Goal: Check status: Check status

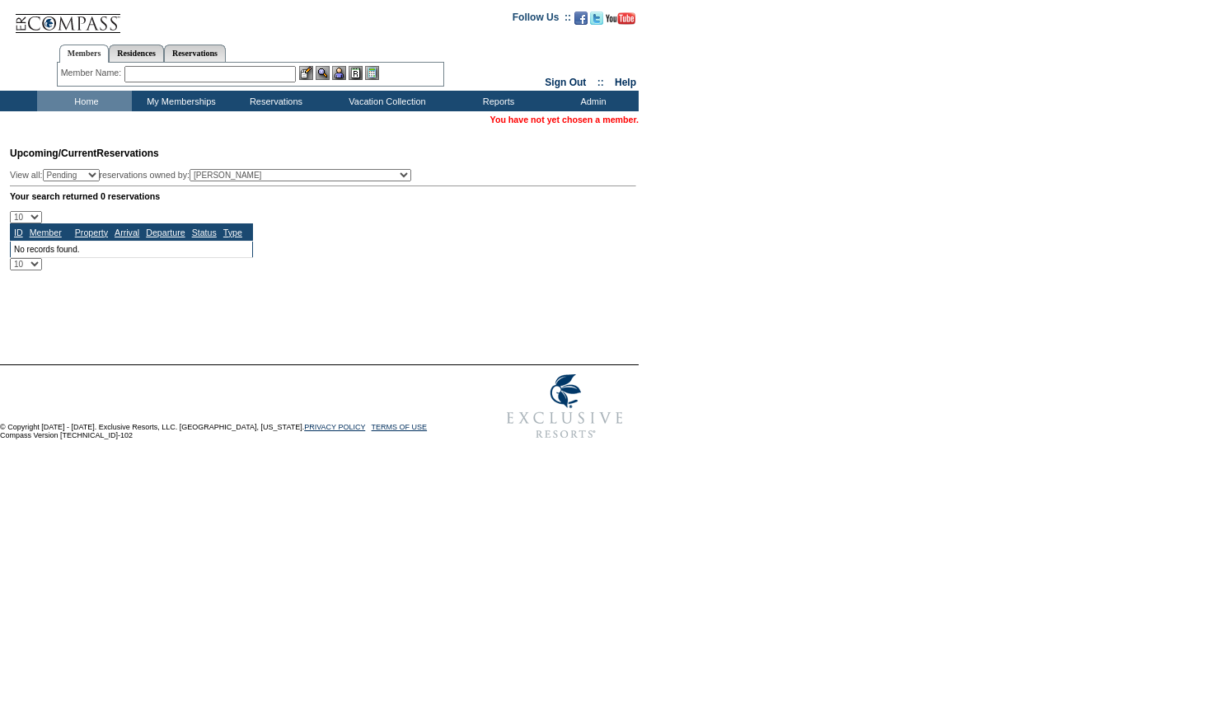
click at [163, 77] on input "text" at bounding box center [209, 74] width 171 height 16
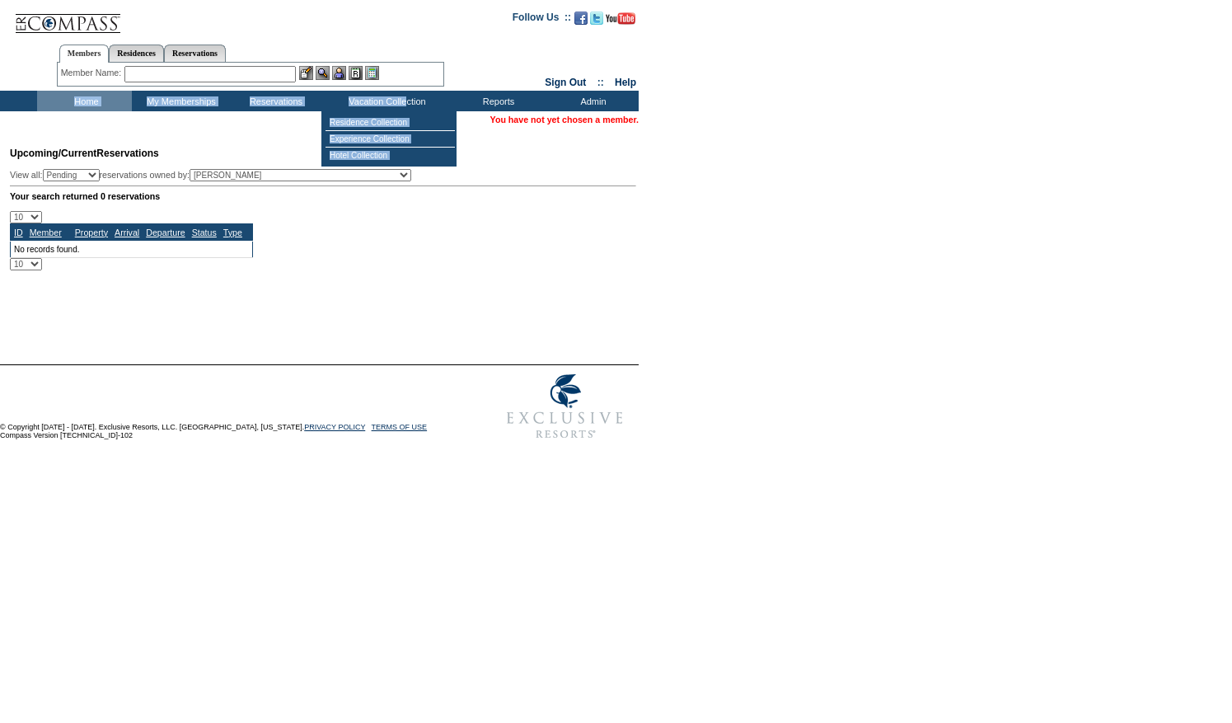
drag, startPoint x: 410, startPoint y: 105, endPoint x: 377, endPoint y: 123, distance: 38.3
click at [408, 111] on div "Search Availability Browse Calendars Cancellation Wish List Make a Reservation …" at bounding box center [616, 101] width 1232 height 21
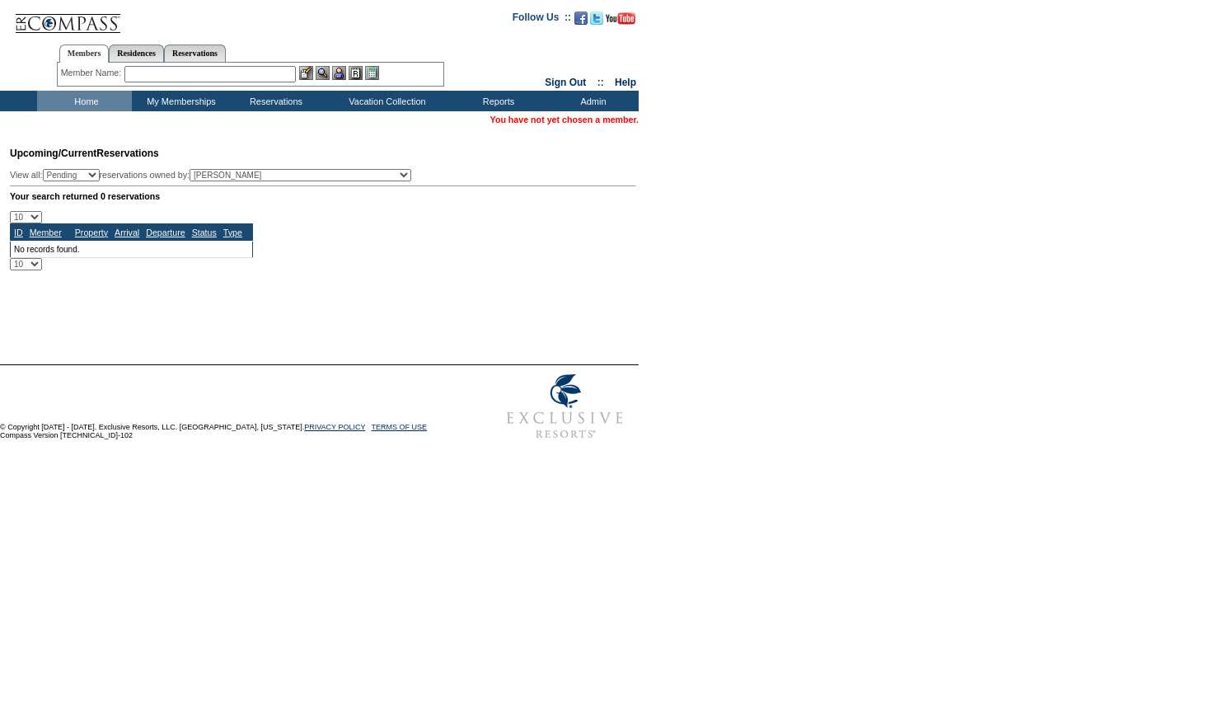
click at [159, 157] on span "Upcoming/Current Reservations" at bounding box center [84, 153] width 149 height 12
click at [326, 288] on table "Upcoming/Current Reservations View all: Pending Confirmed Cancelled TempHold re…" at bounding box center [321, 208] width 639 height 159
click at [164, 58] on link "Residences" at bounding box center [136, 52] width 55 height 17
click at [196, 81] on input "text" at bounding box center [267, 74] width 204 height 16
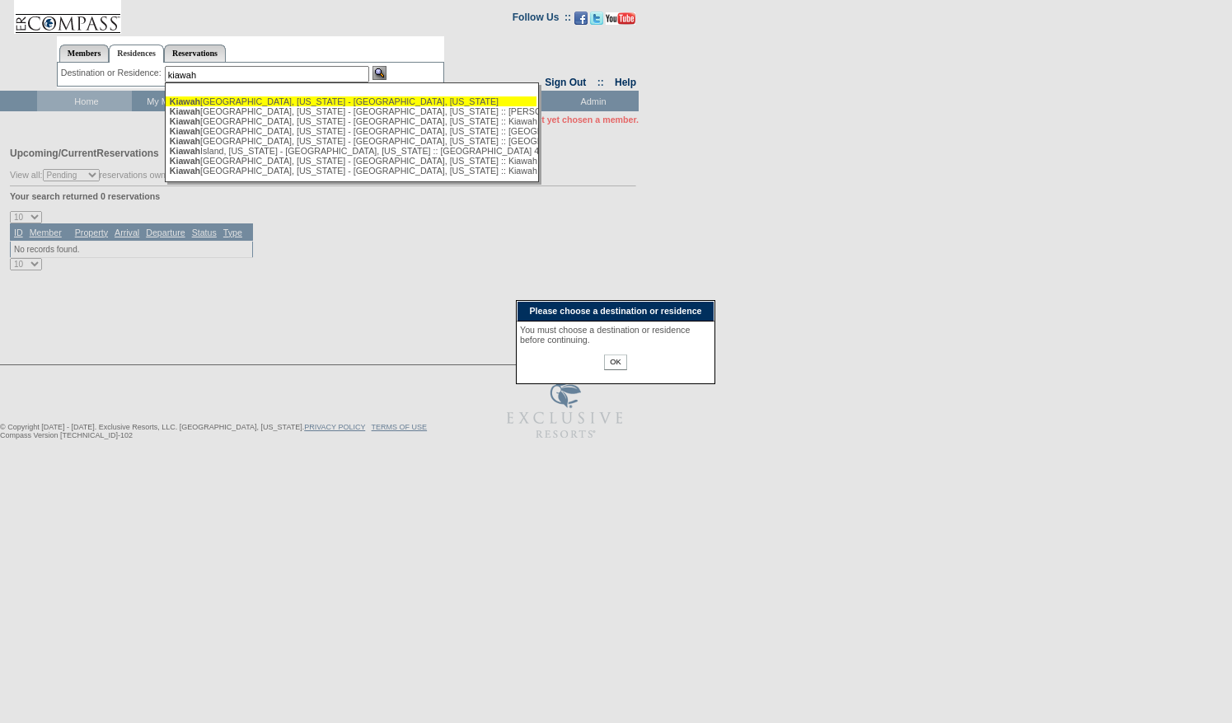
click at [198, 101] on span "Kiawah" at bounding box center [185, 101] width 30 height 10
type input "Kiawah Island, South Carolina - Kiawah Island, South Carolina"
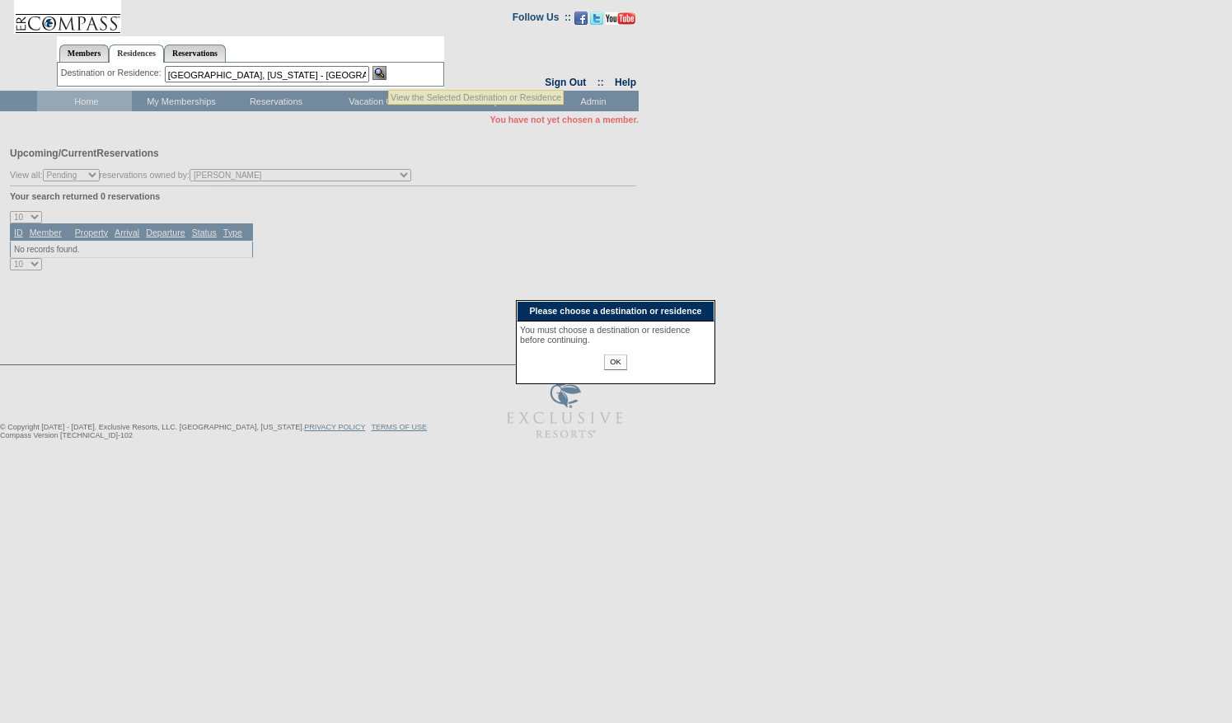
click at [386, 69] on img at bounding box center [379, 73] width 14 height 14
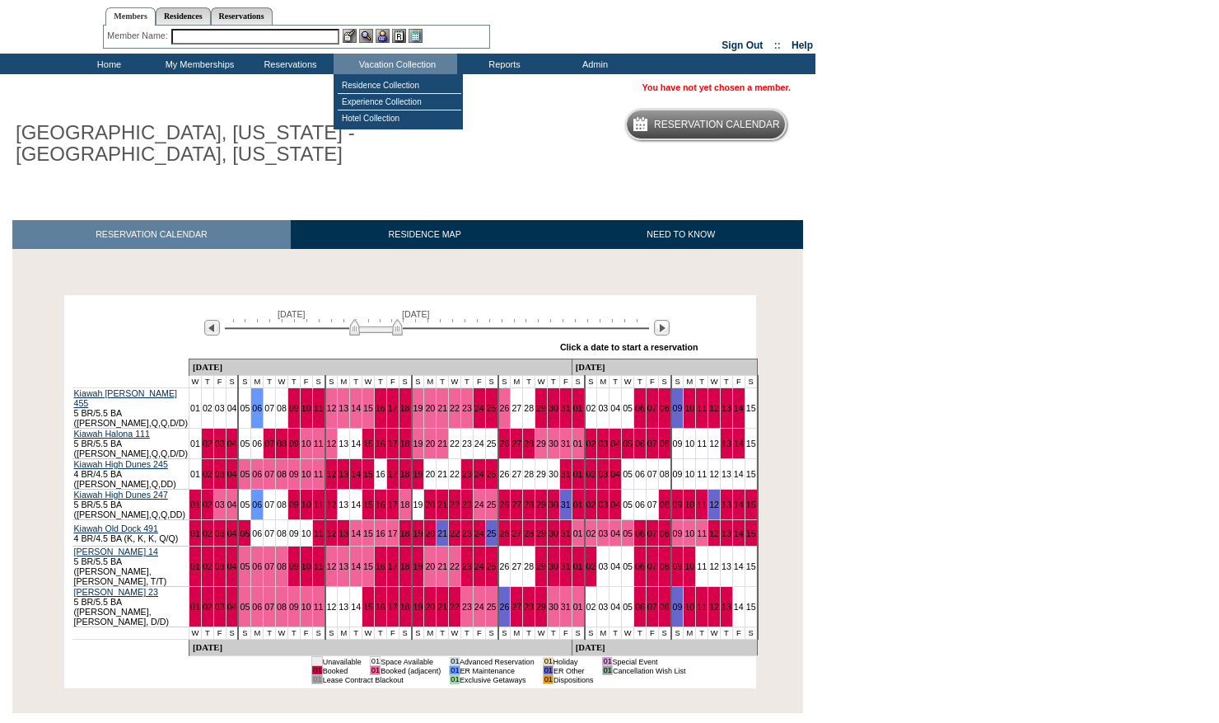
scroll to position [87, 0]
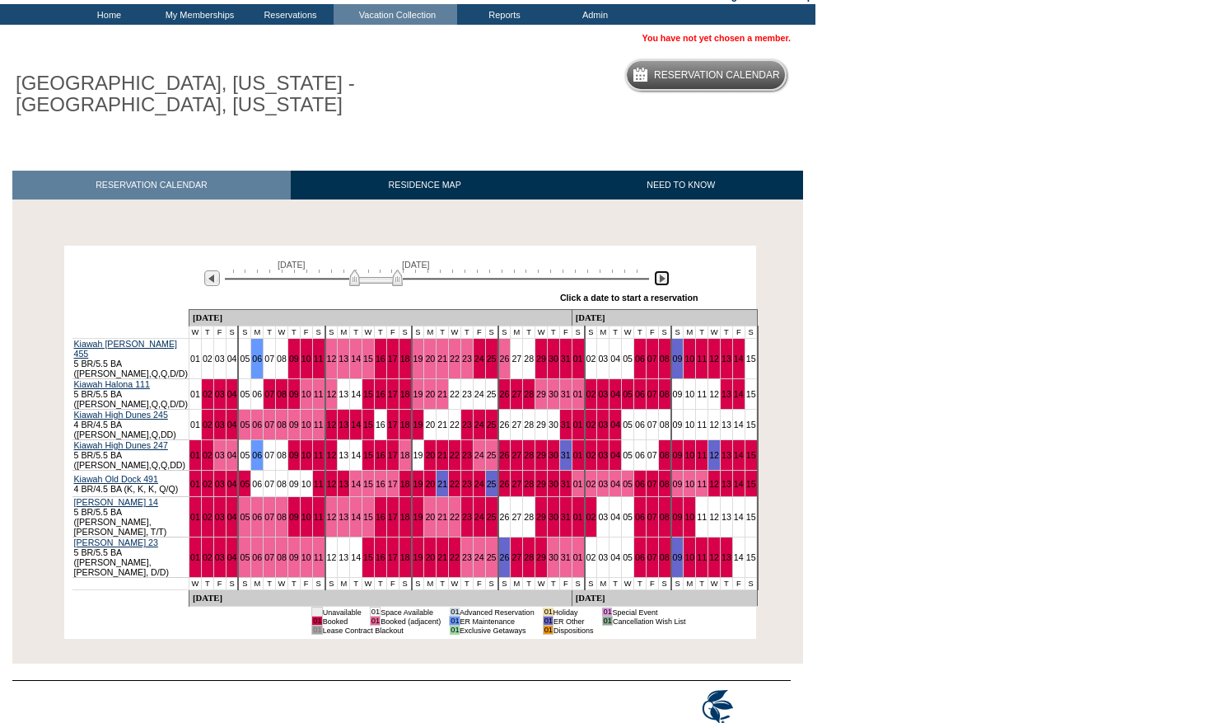
click at [662, 283] on img at bounding box center [662, 278] width 16 height 16
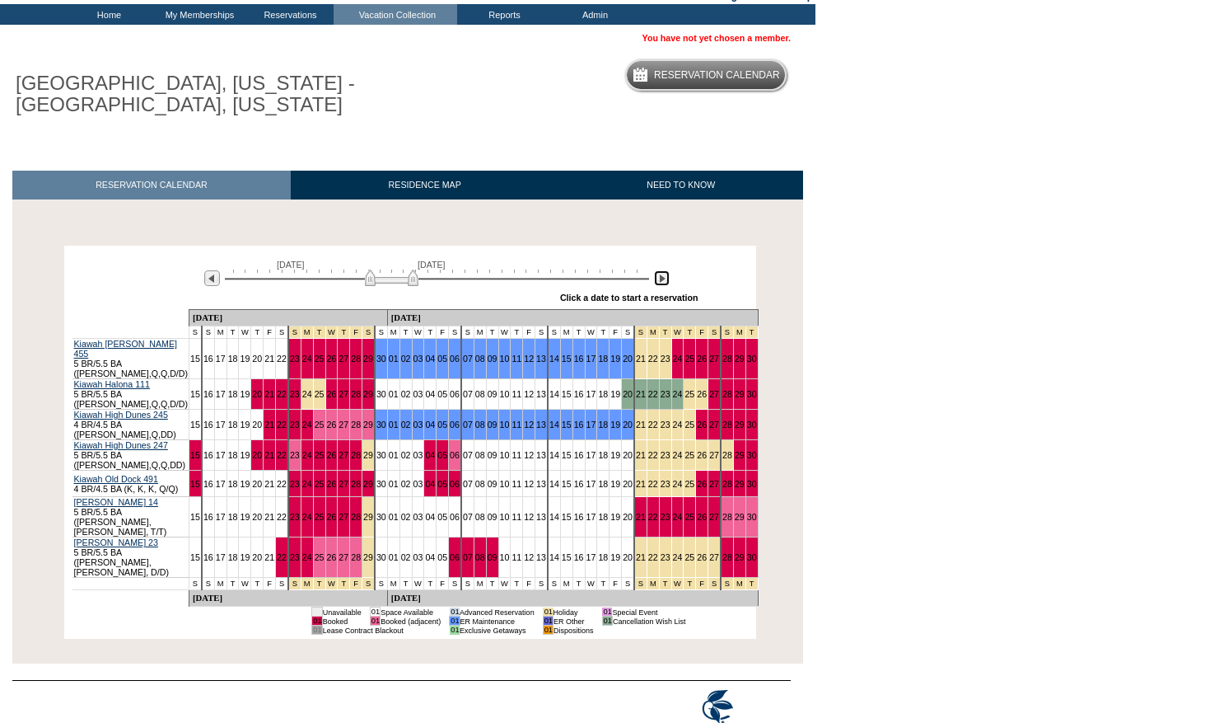
click at [662, 283] on img at bounding box center [662, 278] width 16 height 16
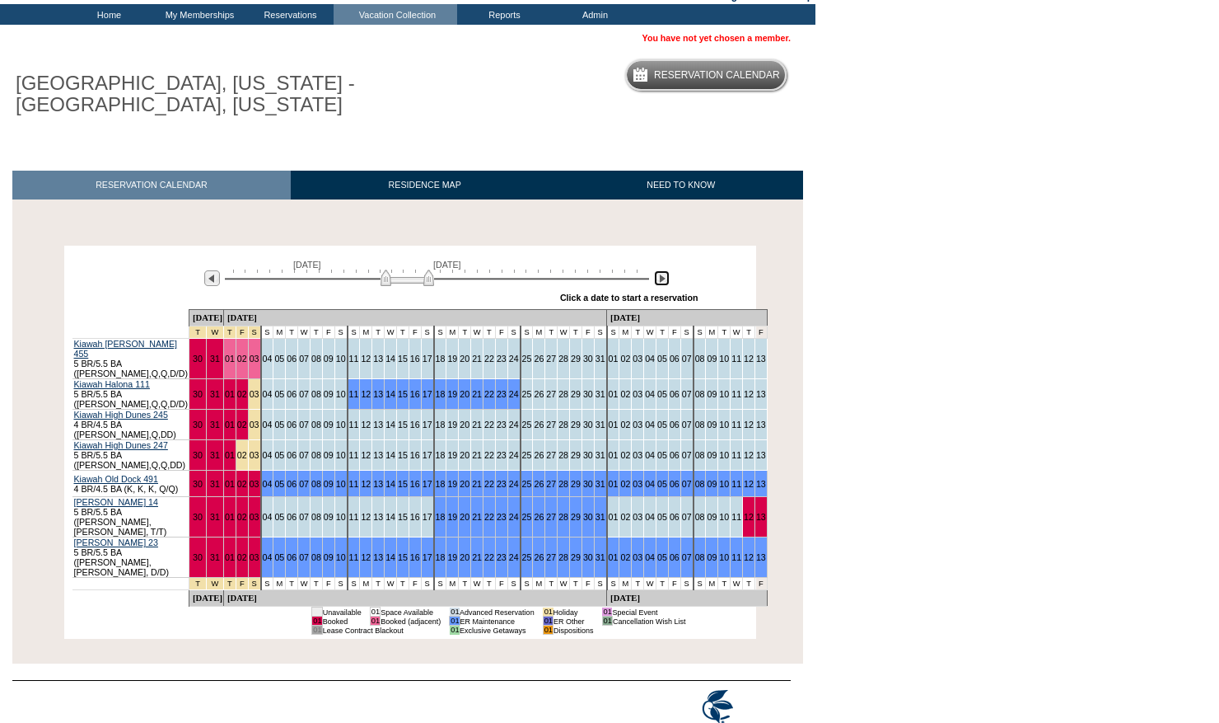
click at [661, 283] on img at bounding box center [662, 278] width 16 height 16
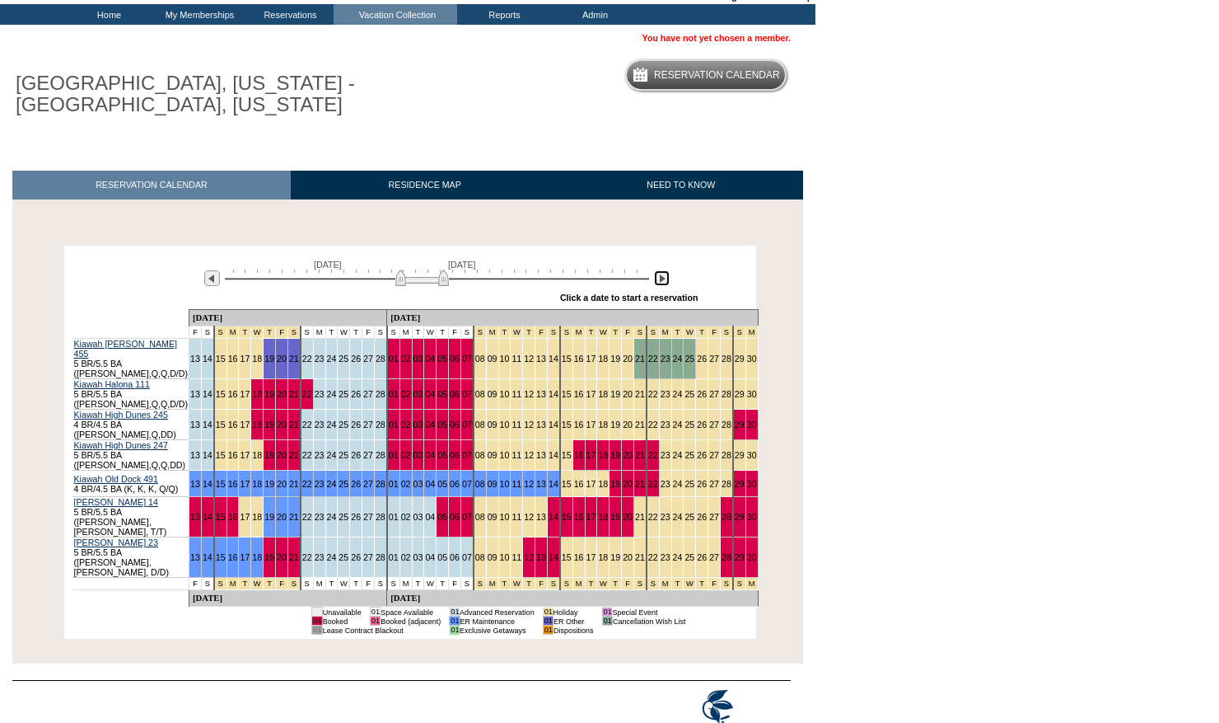
click at [661, 283] on img at bounding box center [662, 278] width 16 height 16
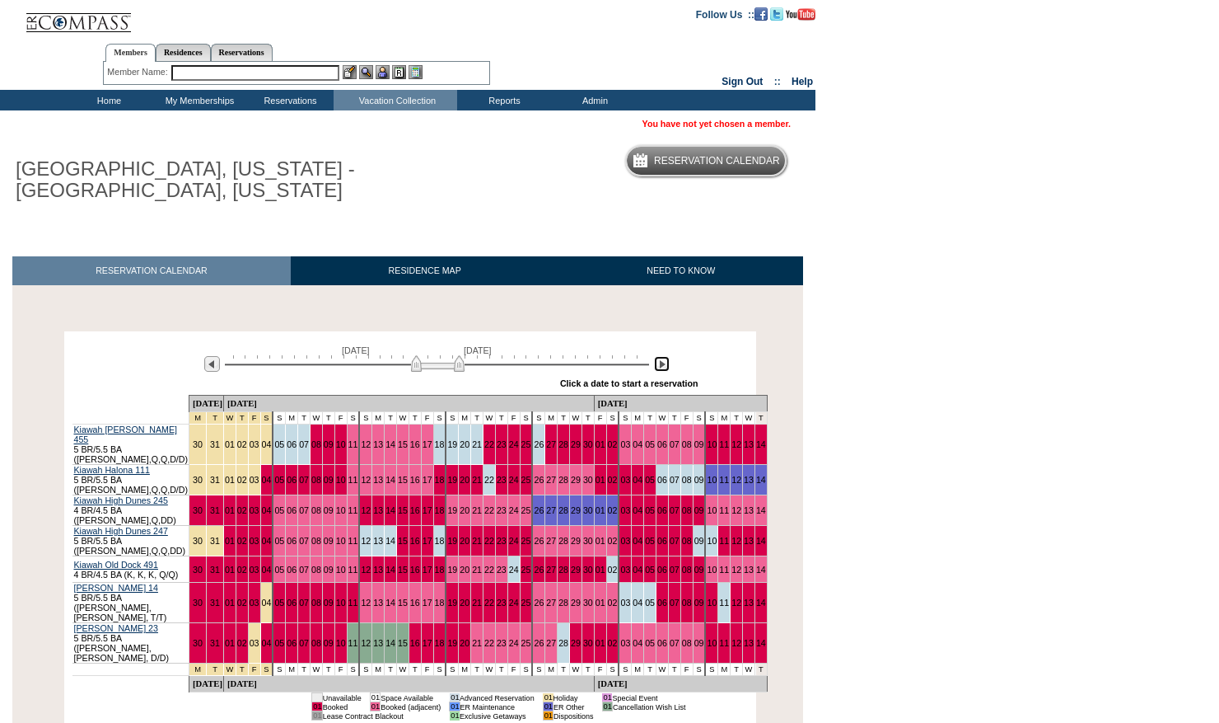
scroll to position [0, 0]
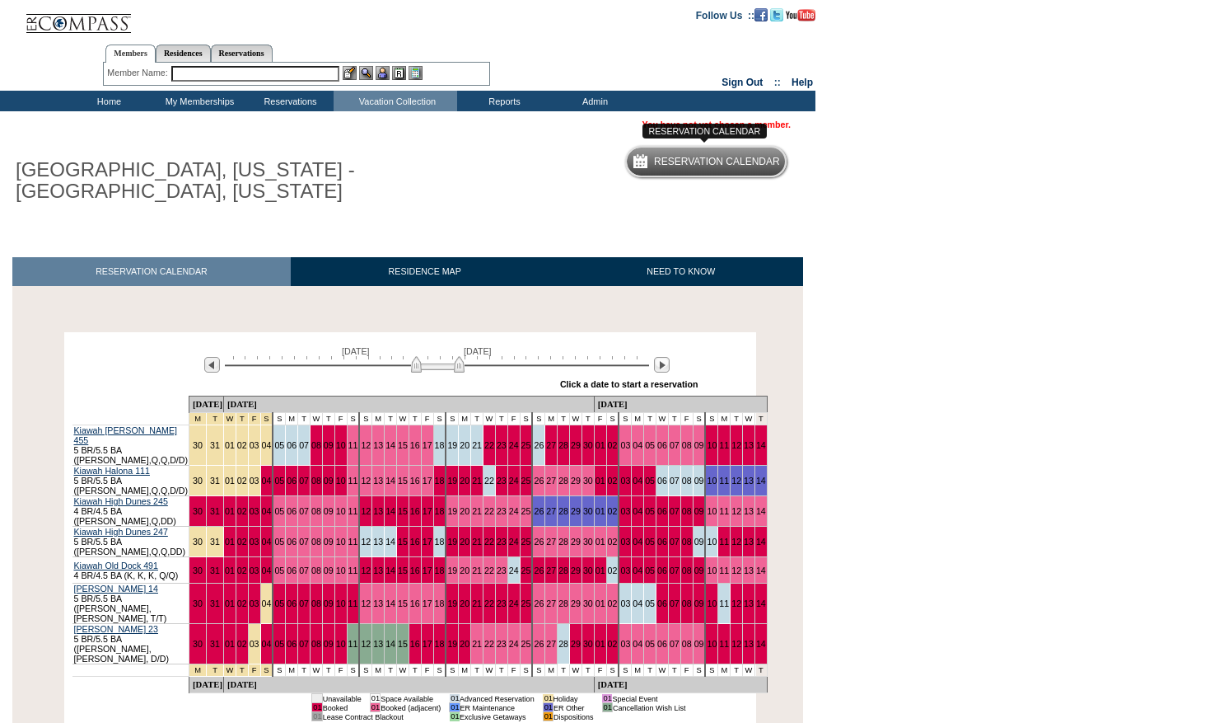
click at [759, 171] on div "Reservation Calendar" at bounding box center [717, 165] width 126 height 30
